Goal: Task Accomplishment & Management: Use online tool/utility

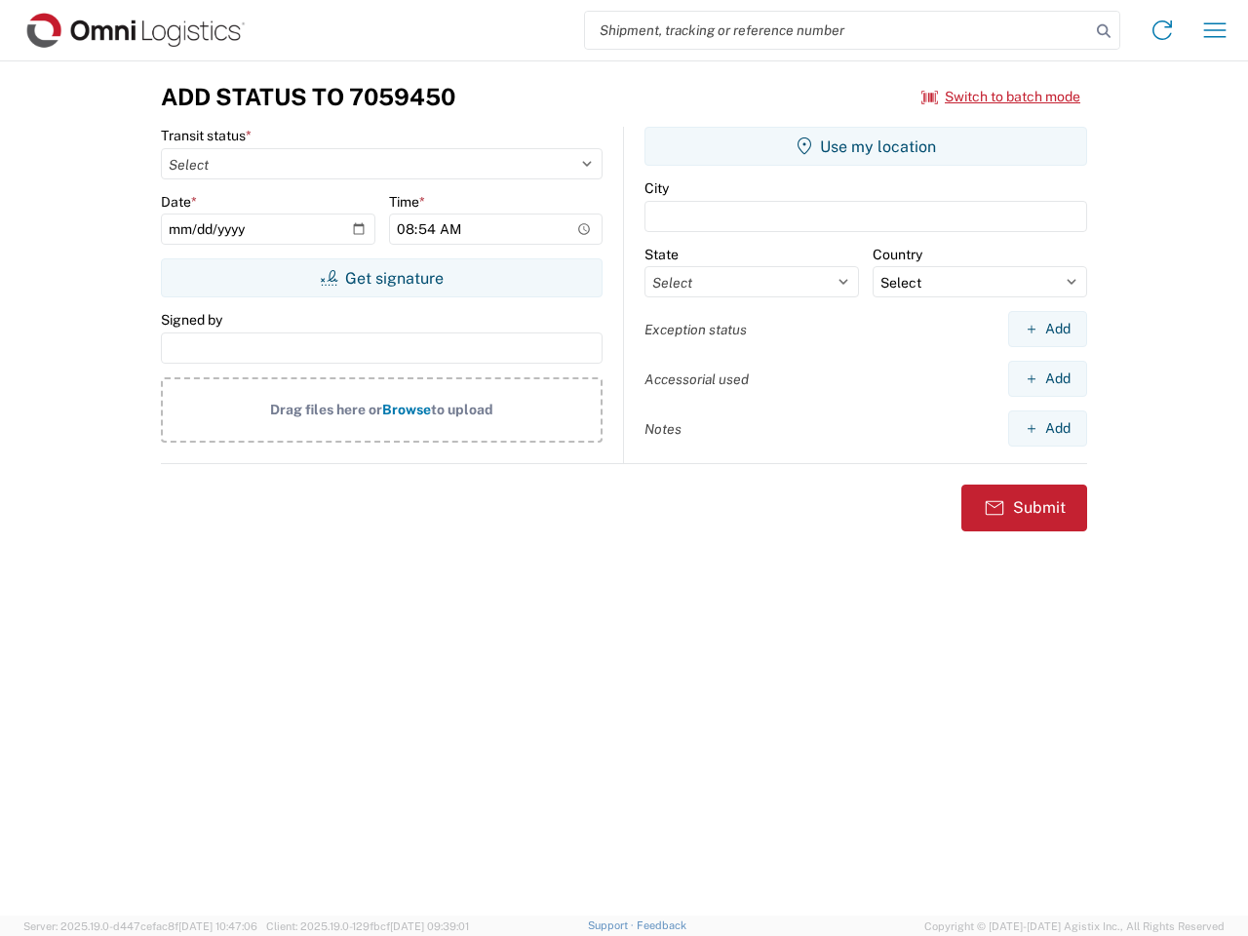
click at [838, 30] on input "search" at bounding box center [837, 30] width 505 height 37
click at [1104, 31] on icon at bounding box center [1103, 31] width 27 height 27
click at [1162, 30] on icon at bounding box center [1162, 30] width 31 height 31
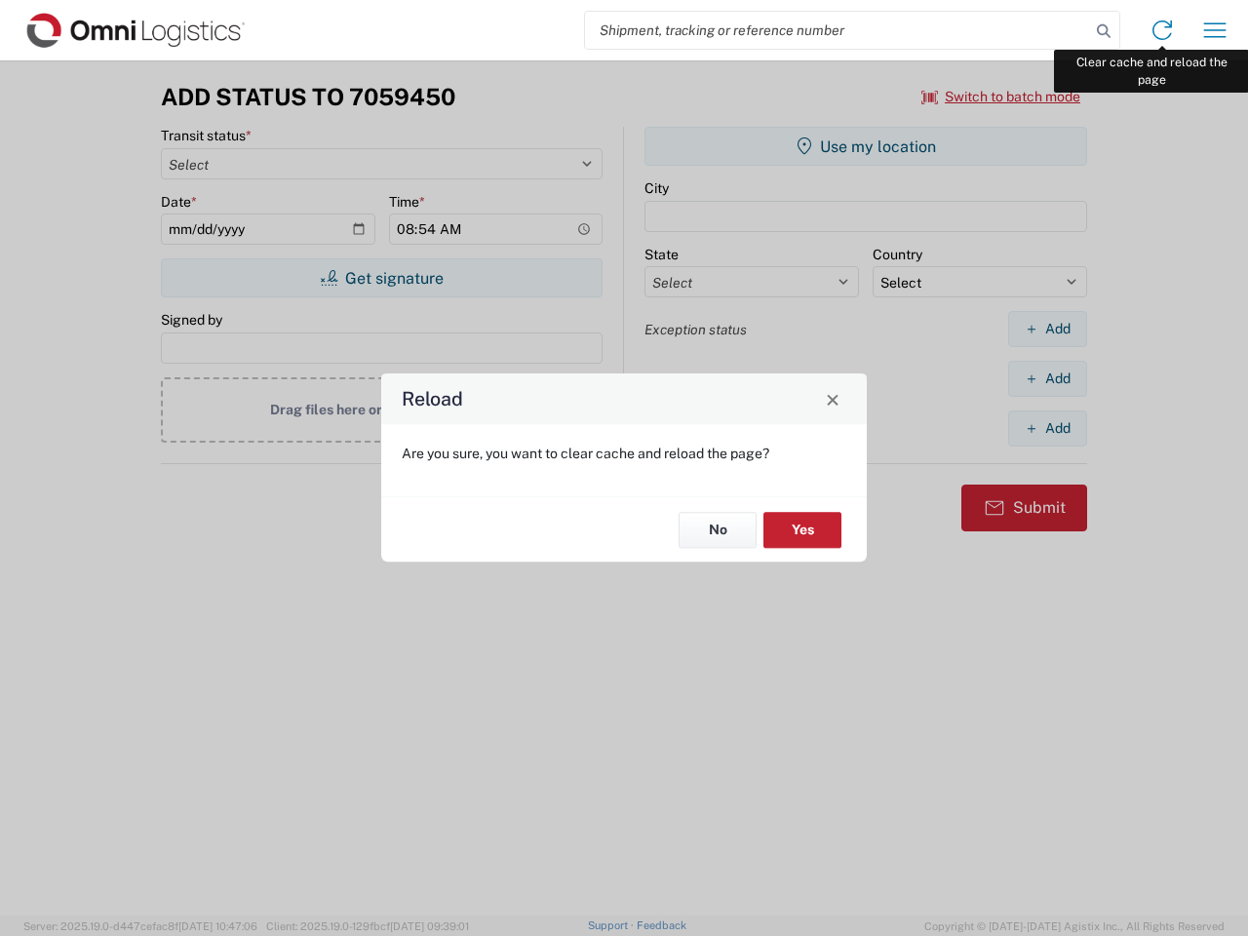
click at [1215, 30] on div "Reload Are you sure, you want to clear cache and reload the page? No Yes" at bounding box center [624, 468] width 1248 height 936
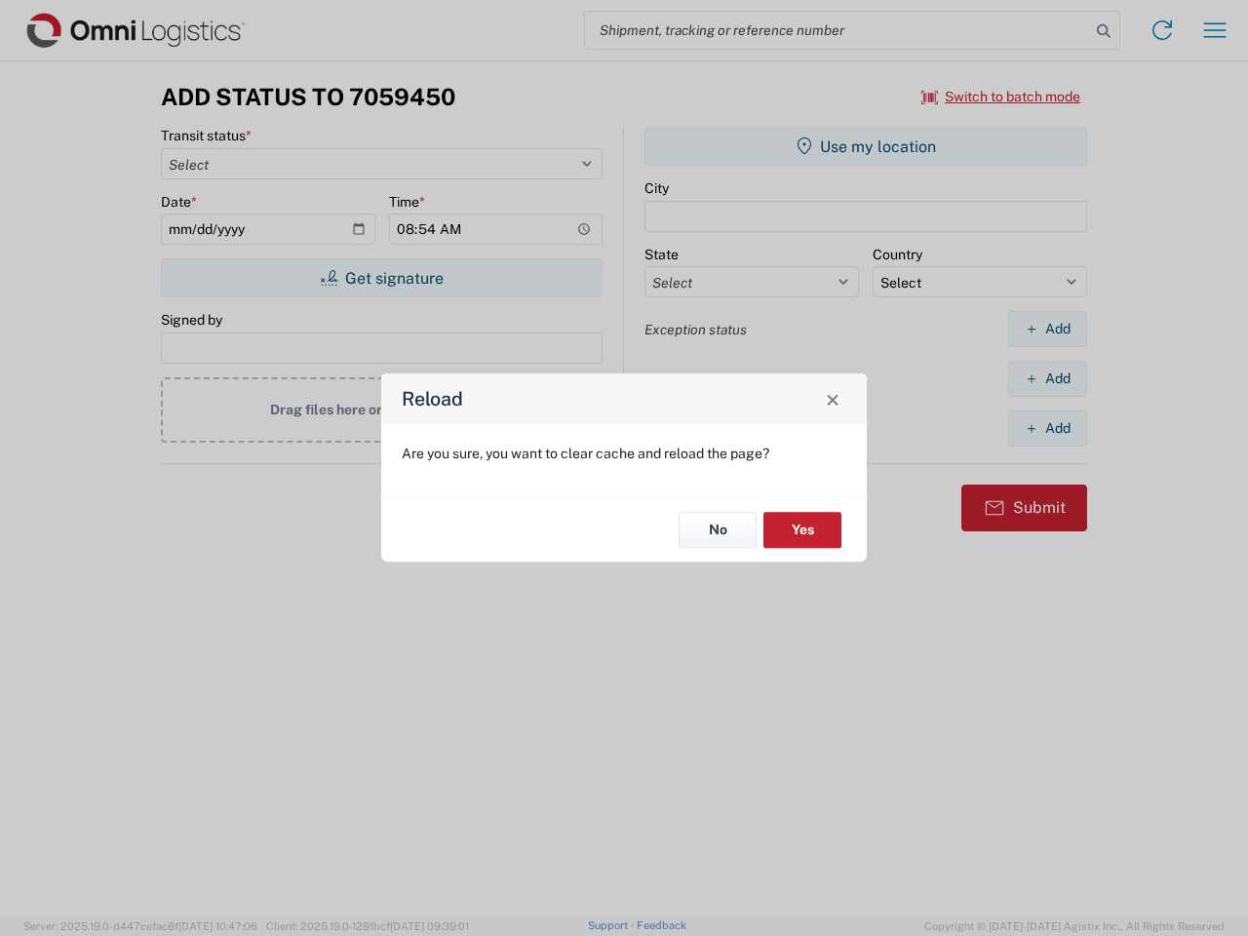
click at [1001, 97] on div "Reload Are you sure, you want to clear cache and reload the page? No Yes" at bounding box center [624, 468] width 1248 height 936
click at [381, 278] on div "Reload Are you sure, you want to clear cache and reload the page? No Yes" at bounding box center [624, 468] width 1248 height 936
click at [866, 146] on div "Reload Are you sure, you want to clear cache and reload the page? No Yes" at bounding box center [624, 468] width 1248 height 936
click at [1047, 329] on div "Reload Are you sure, you want to clear cache and reload the page? No Yes" at bounding box center [624, 468] width 1248 height 936
click at [1047, 378] on div "Reload Are you sure, you want to clear cache and reload the page? No Yes" at bounding box center [624, 468] width 1248 height 936
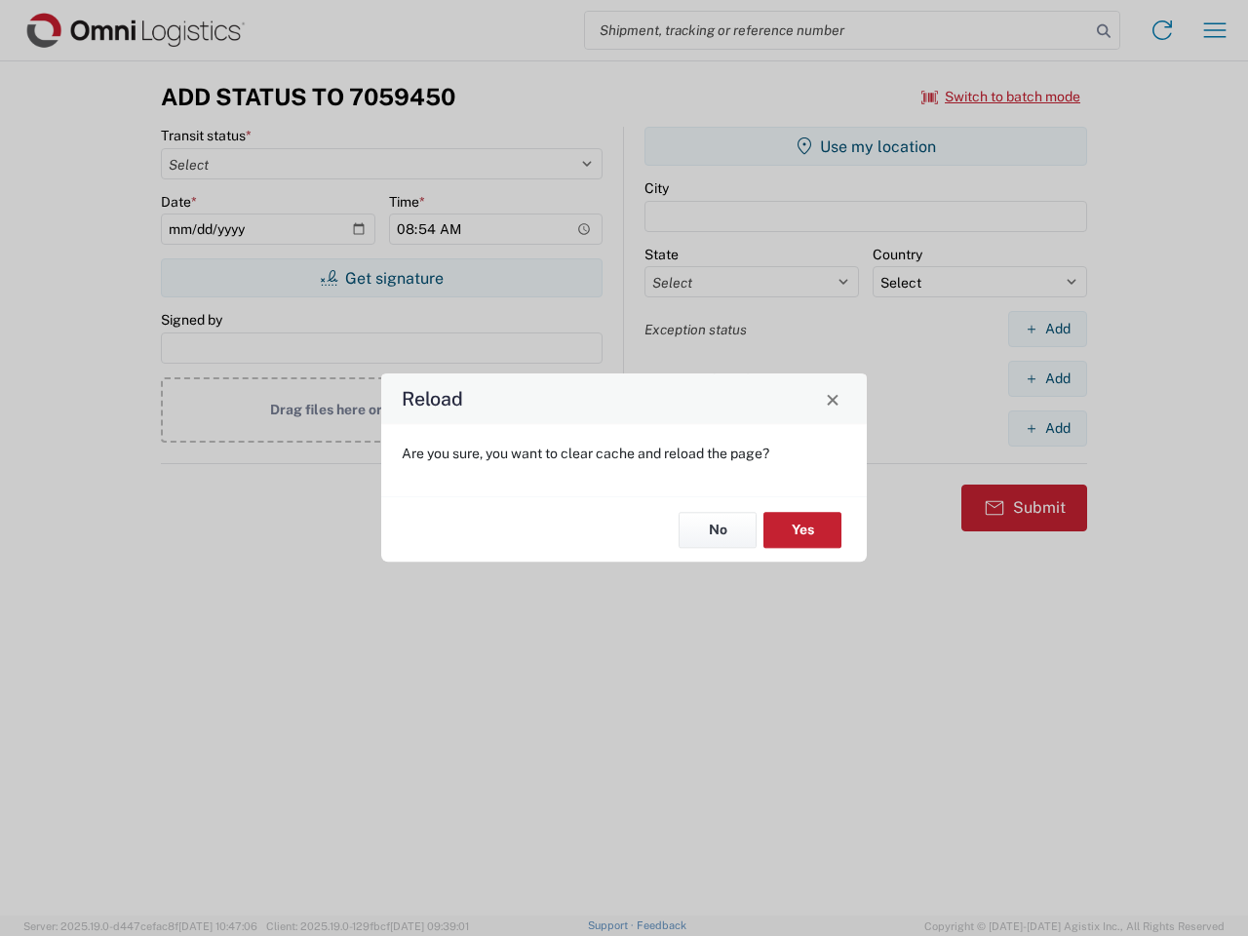
click at [1047, 428] on div "Reload Are you sure, you want to clear cache and reload the page? No Yes" at bounding box center [624, 468] width 1248 height 936
